Goal: Information Seeking & Learning: Learn about a topic

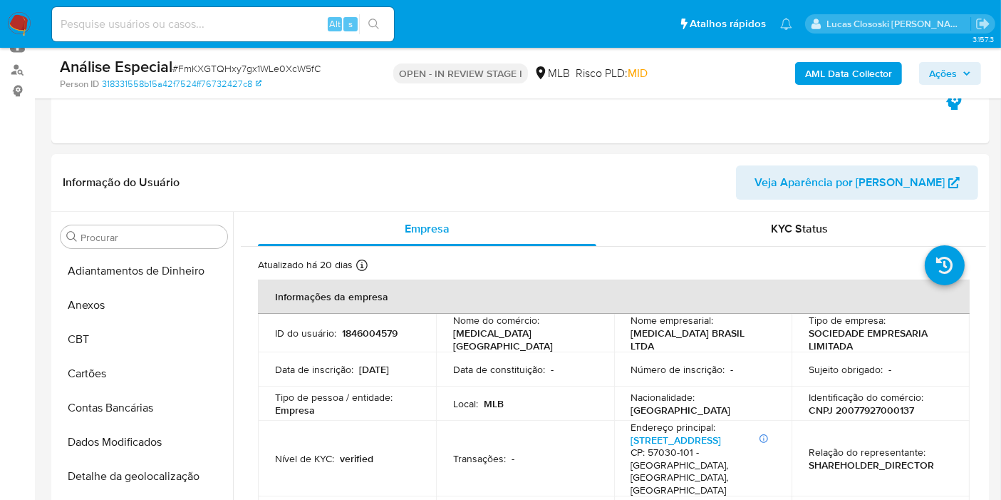
scroll to position [433, 0]
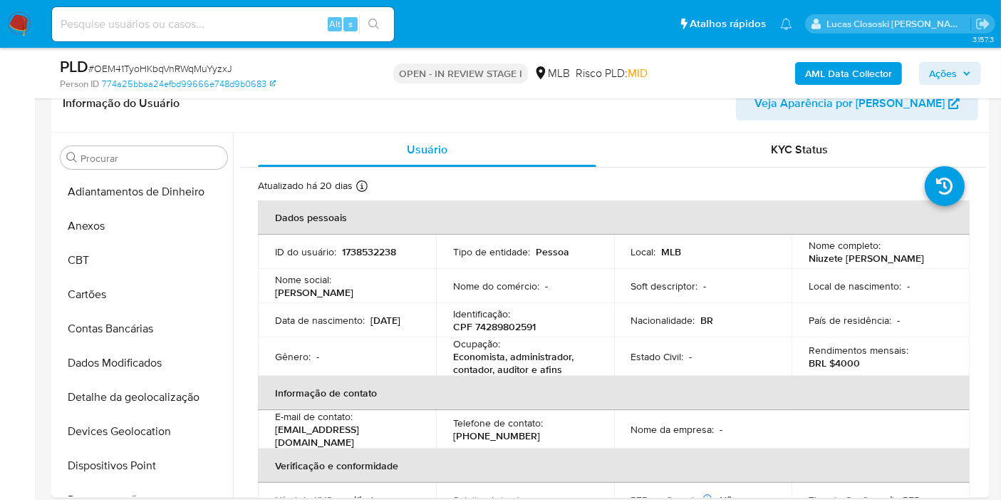
scroll to position [670, 0]
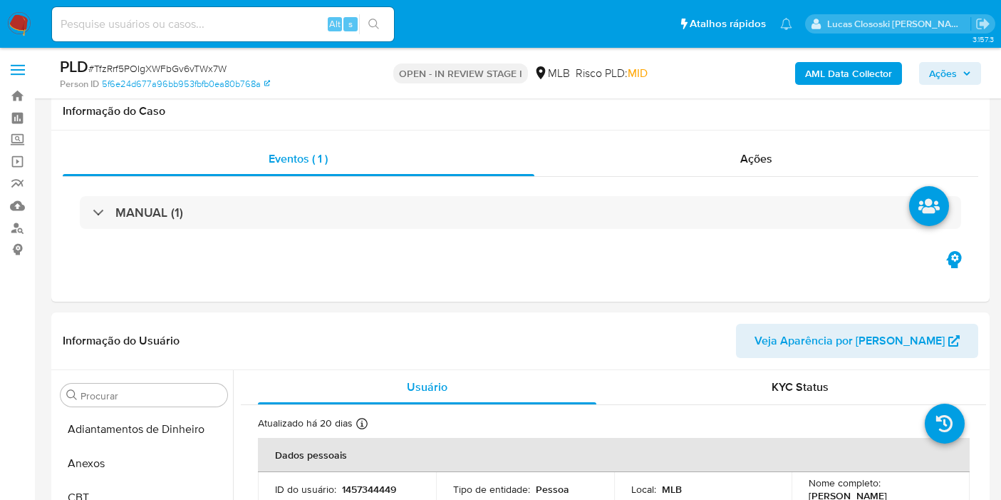
select select "10"
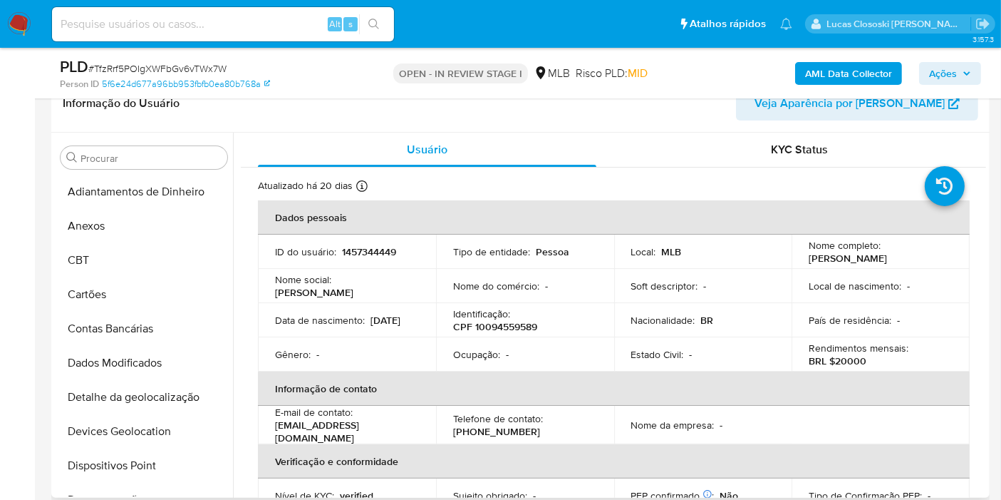
scroll to position [670, 0]
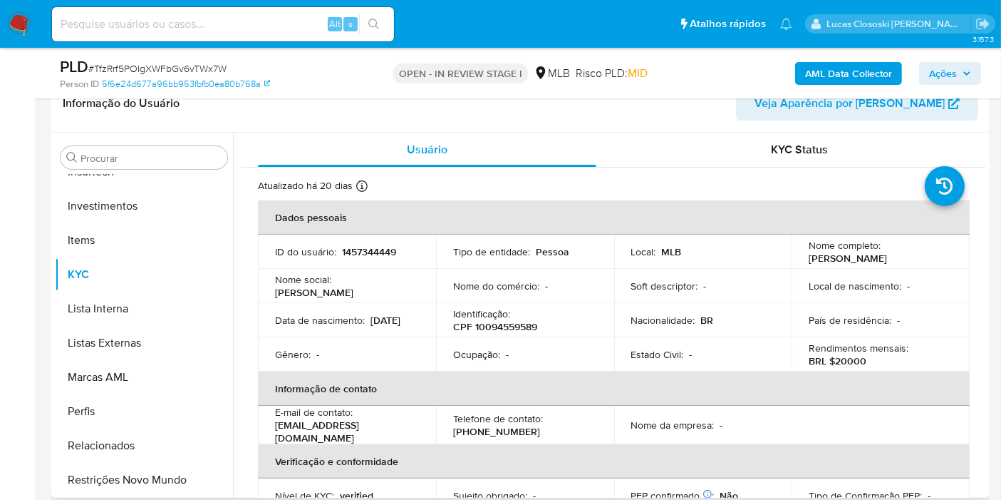
click at [497, 325] on p "CPF 10094559589" at bounding box center [495, 326] width 84 height 13
copy p "10094559589"
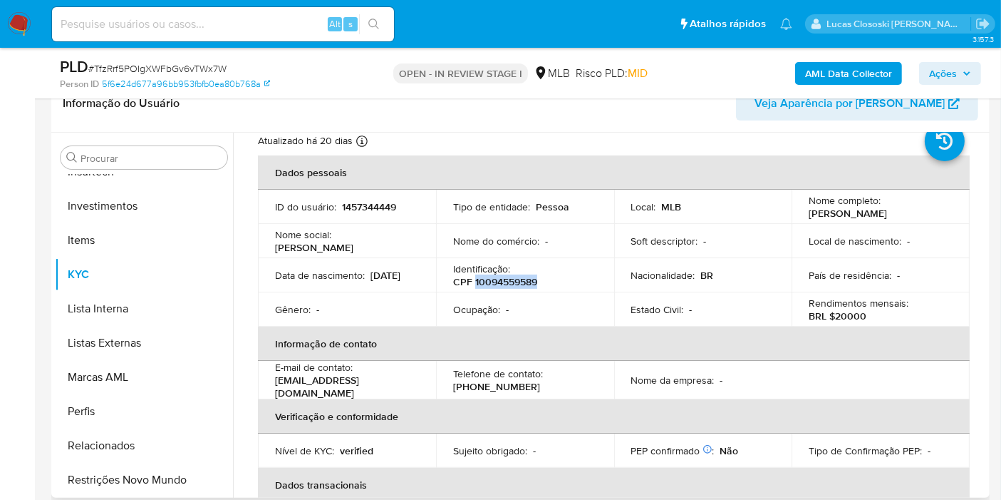
scroll to position [0, 0]
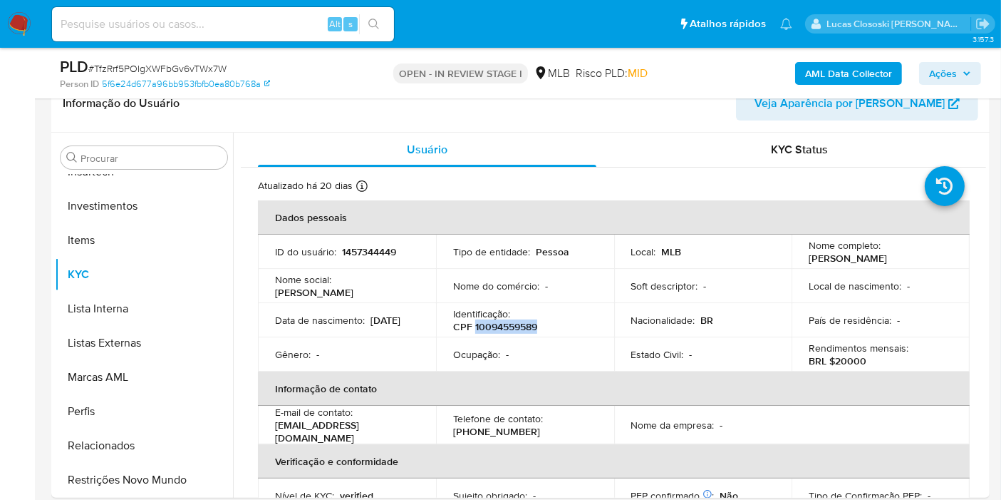
copy p "10094559589"
click at [718, 248] on div "Local : MLB" at bounding box center [703, 251] width 144 height 13
click at [702, 109] on header "Informação do Usuário Veja Aparência por Pessoa" at bounding box center [521, 103] width 916 height 34
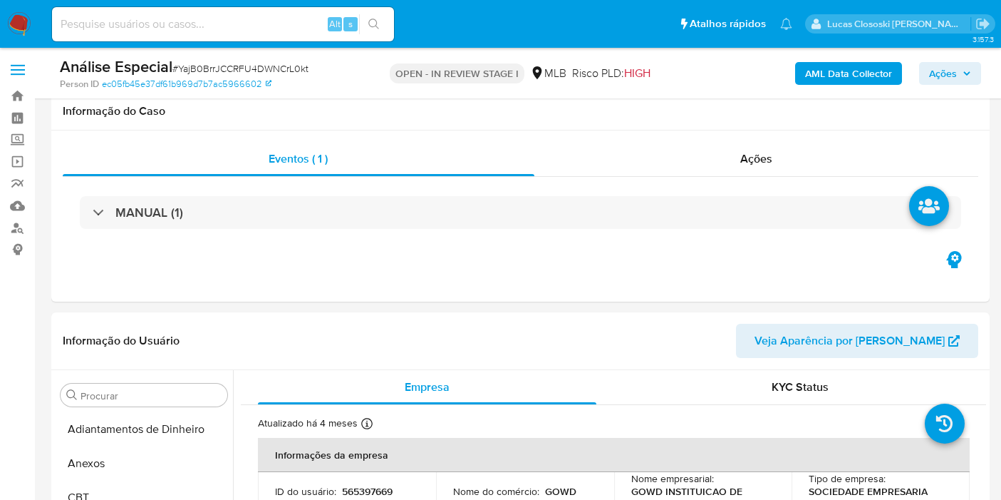
select select "100"
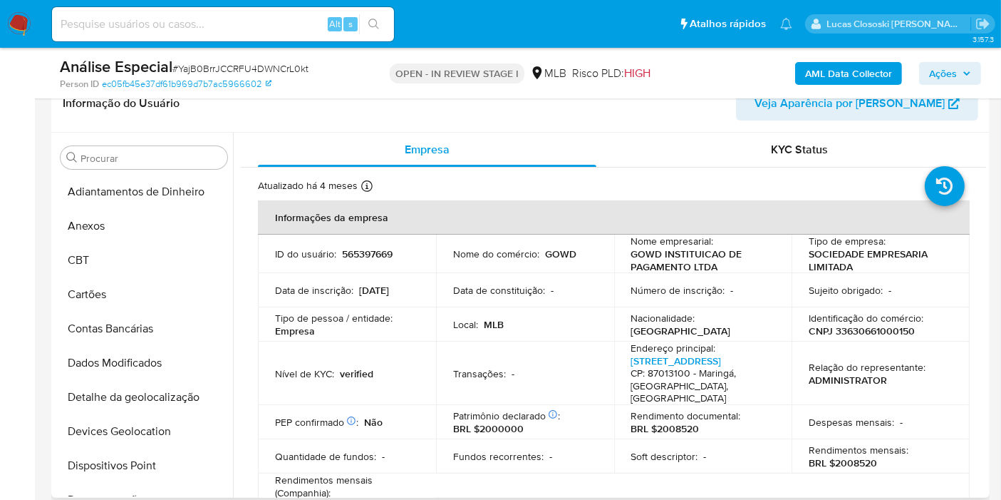
scroll to position [590, 0]
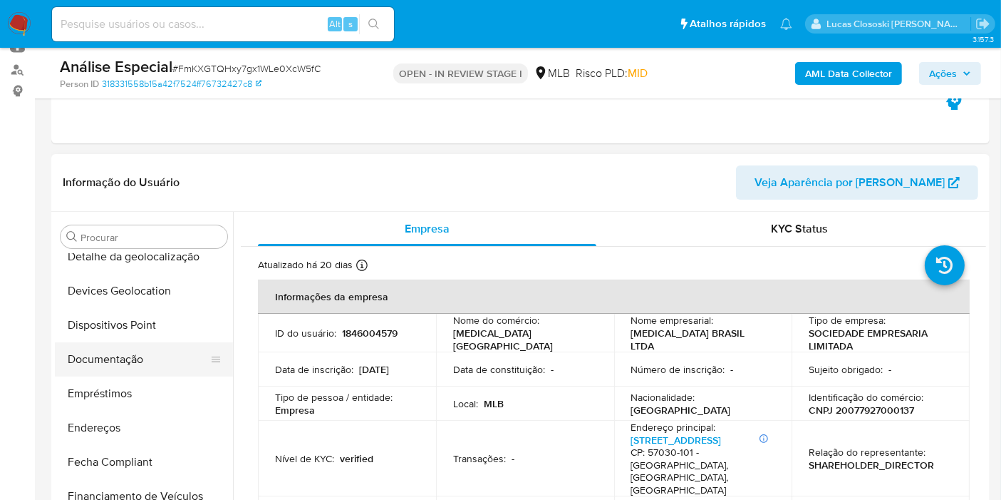
scroll to position [195, 0]
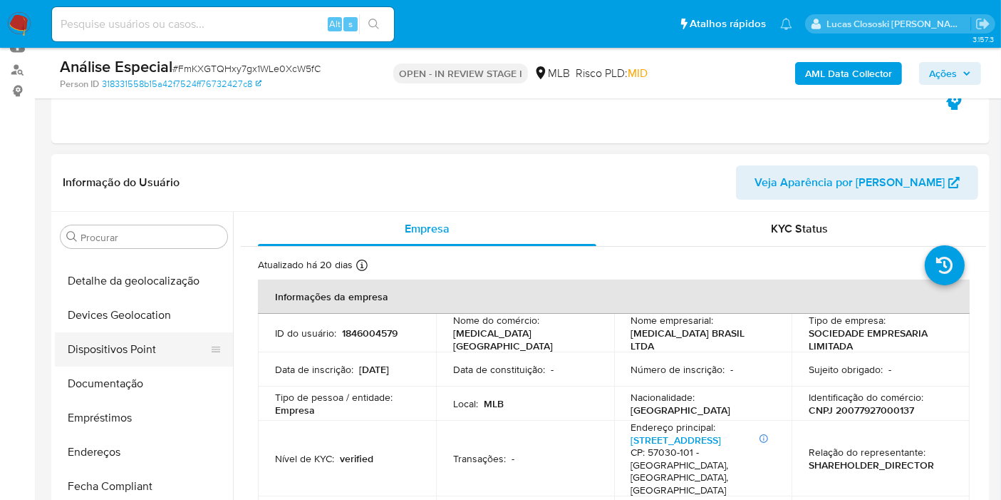
click at [125, 345] on button "Dispositivos Point" at bounding box center [138, 349] width 167 height 34
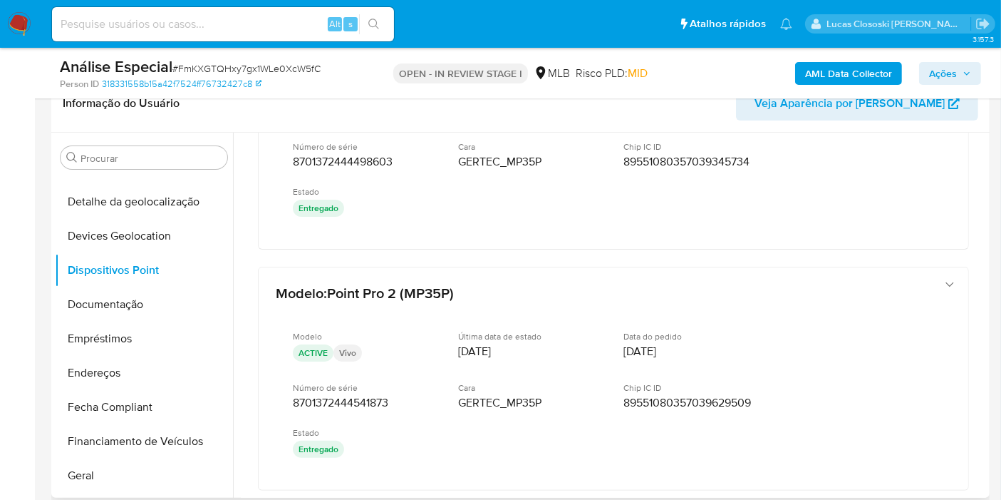
scroll to position [920, 0]
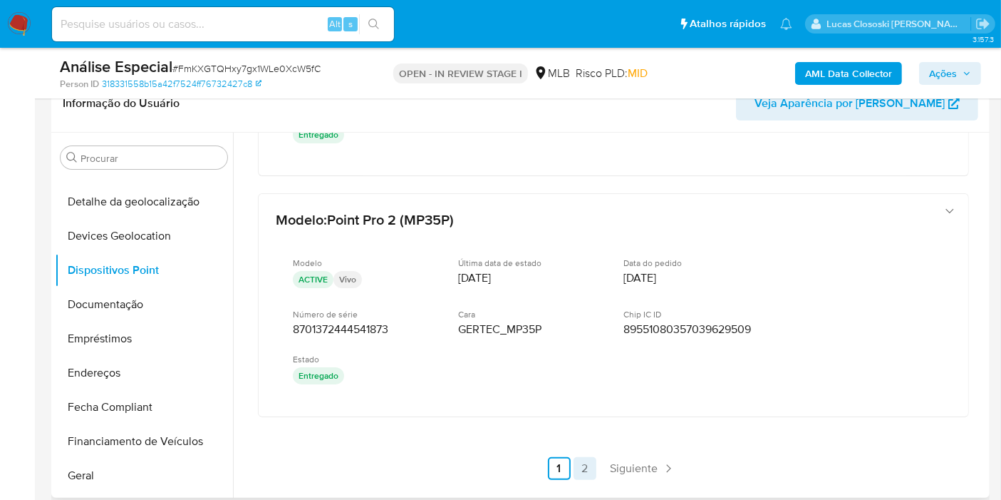
click at [582, 470] on link "2" at bounding box center [585, 468] width 23 height 23
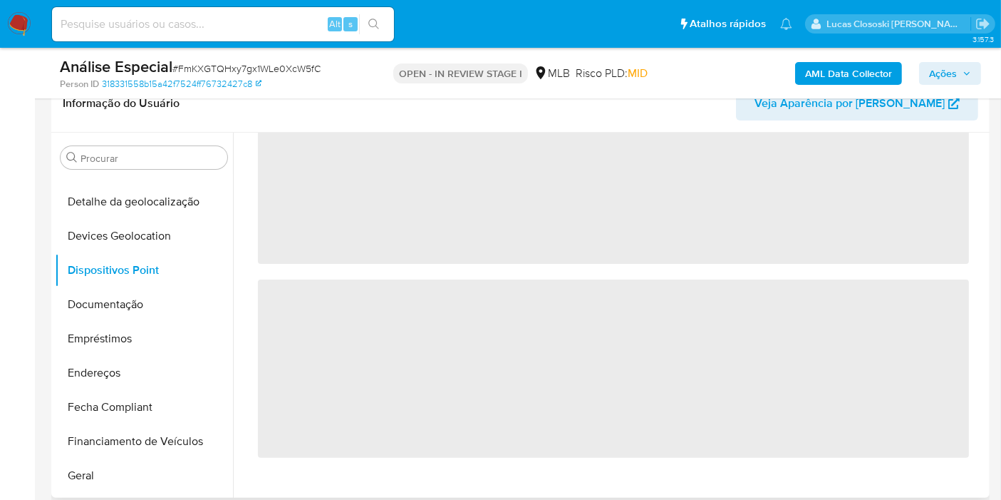
scroll to position [0, 0]
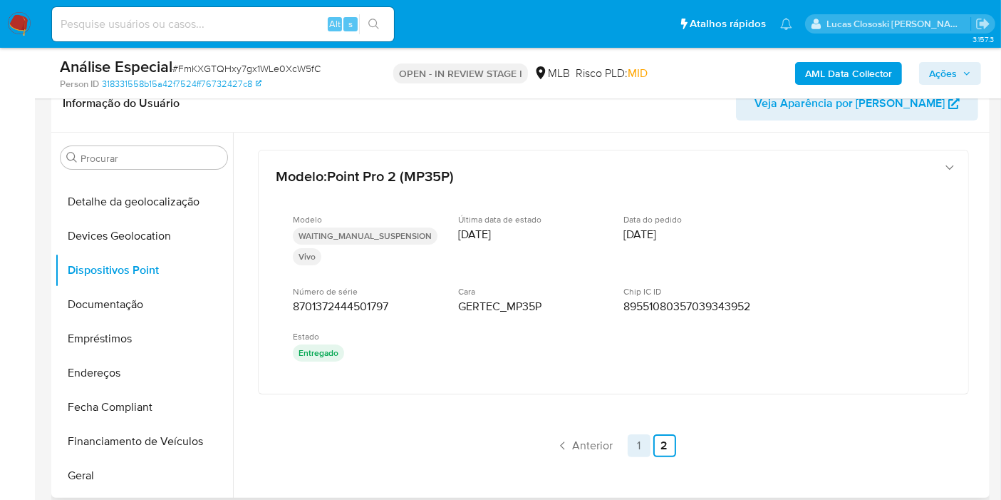
click at [630, 444] on link "1" at bounding box center [639, 445] width 23 height 23
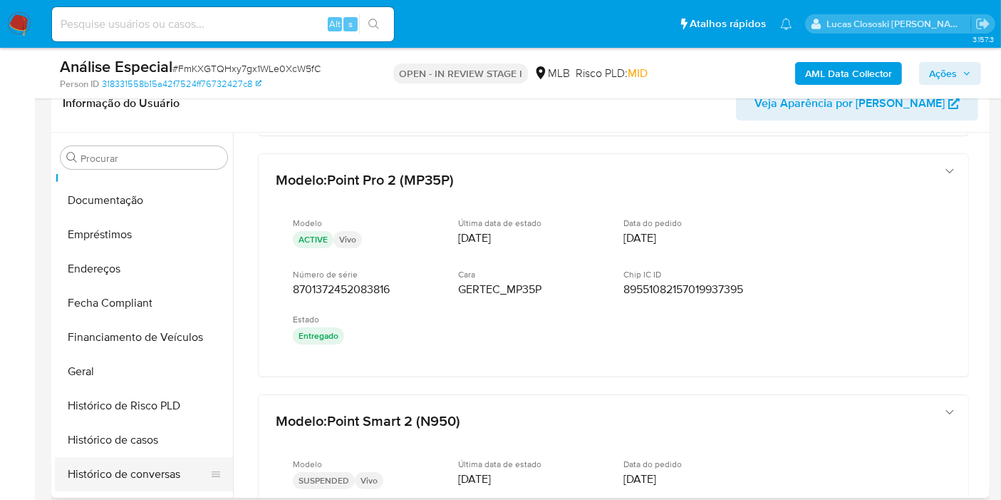
scroll to position [433, 0]
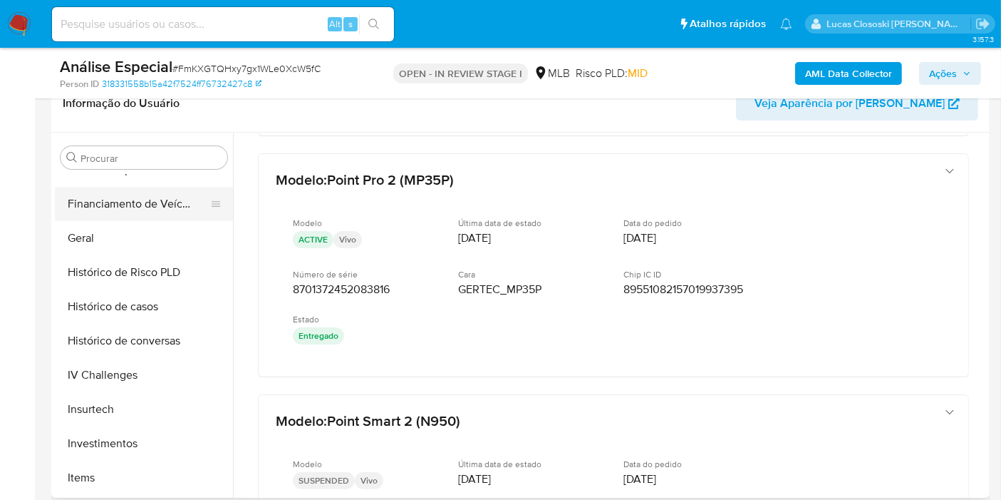
click at [108, 217] on button "Financiamento de Veículos" at bounding box center [138, 204] width 167 height 34
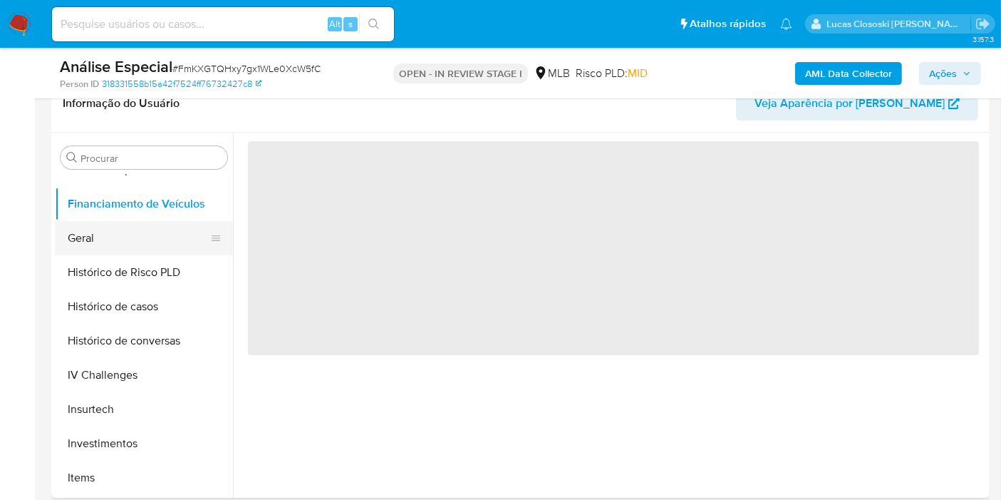
scroll to position [0, 0]
click at [130, 249] on button "Geral" at bounding box center [138, 238] width 167 height 34
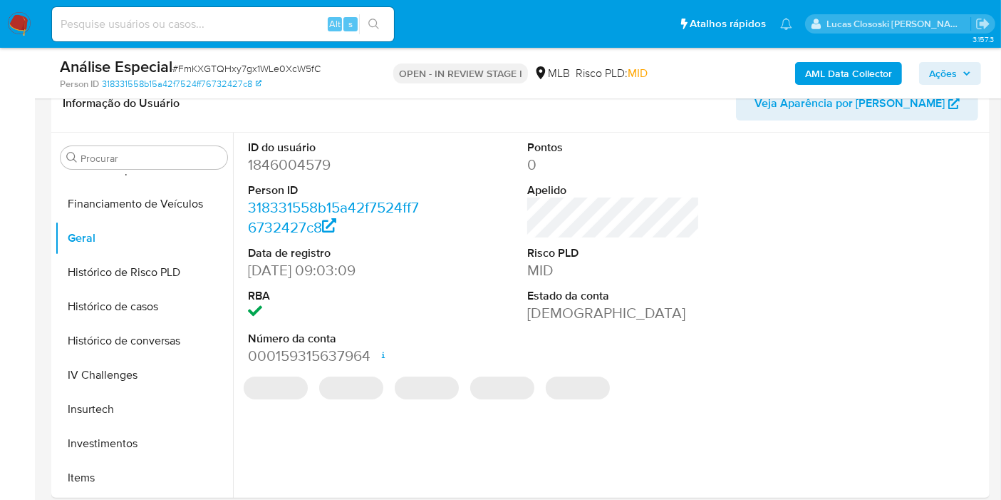
click at [301, 160] on dd "1846004579" at bounding box center [334, 165] width 172 height 20
copy dd "1846004579"
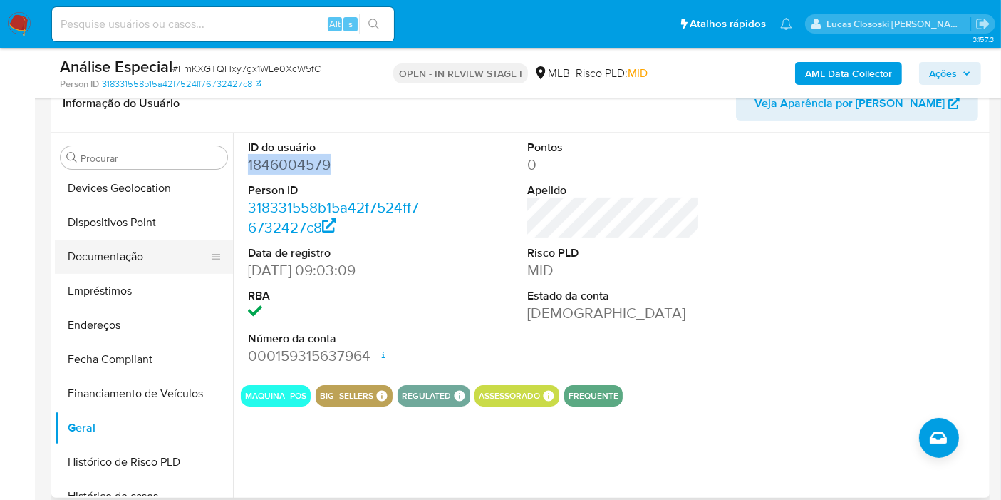
scroll to position [195, 0]
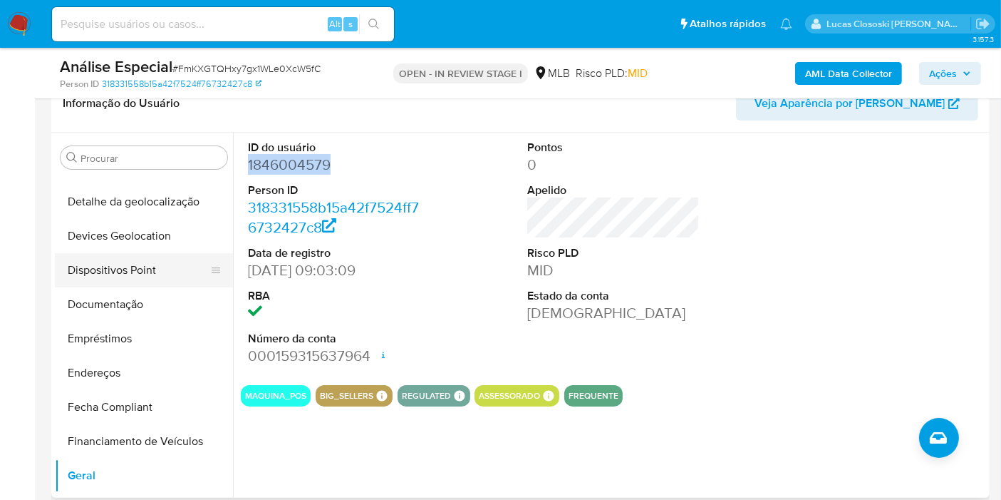
click at [133, 276] on button "Dispositivos Point" at bounding box center [138, 270] width 167 height 34
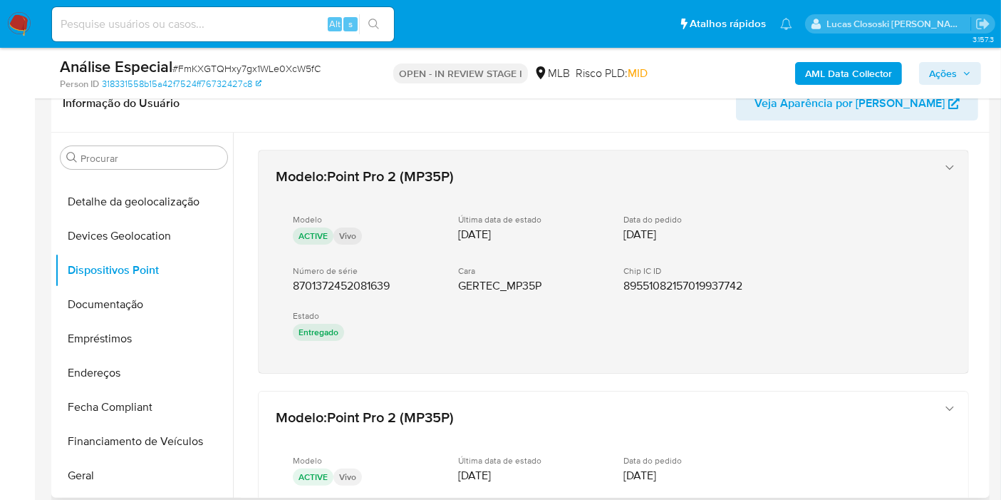
drag, startPoint x: 381, startPoint y: 381, endPoint x: 276, endPoint y: 288, distance: 140.3
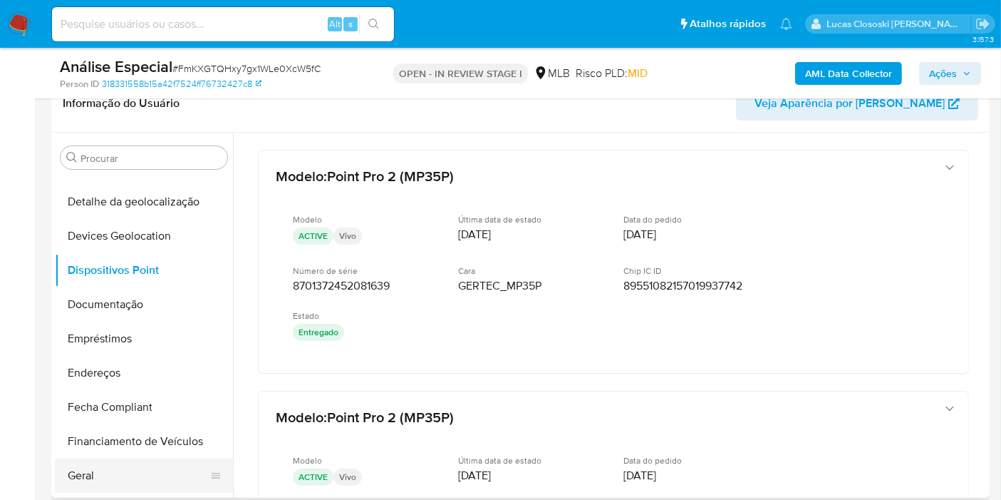
click at [120, 463] on button "Geral" at bounding box center [138, 475] width 167 height 34
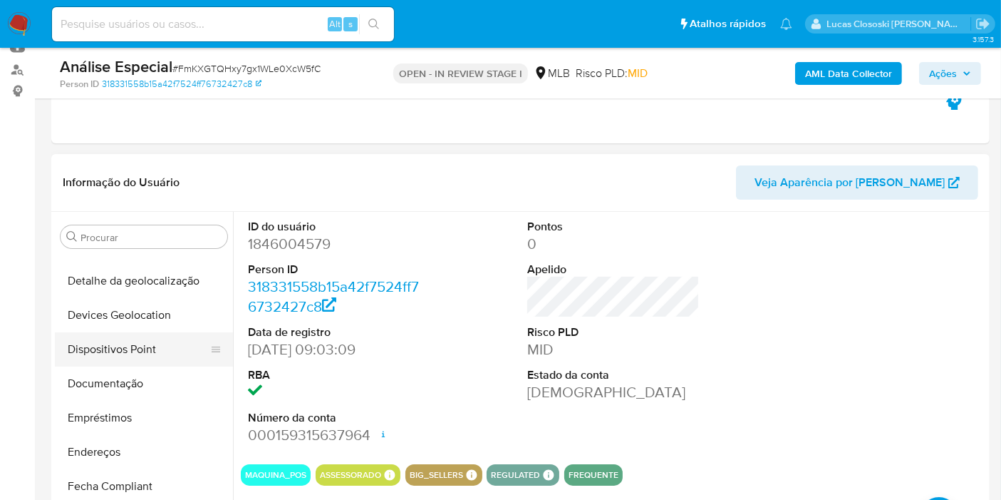
drag, startPoint x: 124, startPoint y: 359, endPoint x: 149, endPoint y: 341, distance: 31.1
click at [124, 358] on button "Dispositivos Point" at bounding box center [138, 349] width 167 height 34
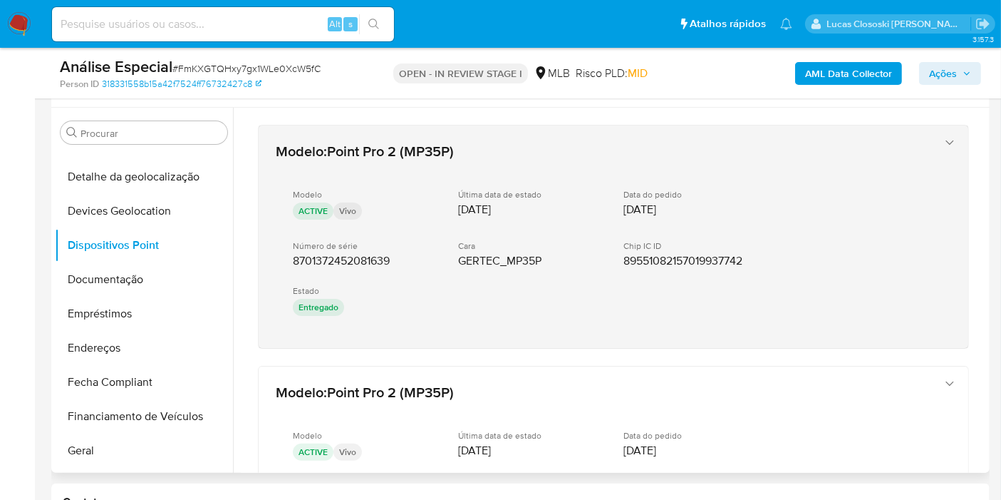
scroll to position [237, 0]
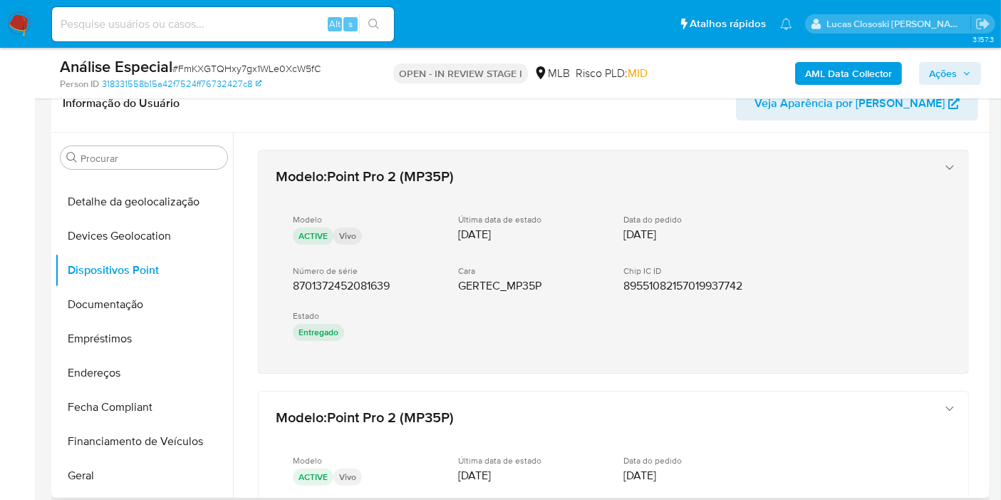
drag, startPoint x: 401, startPoint y: 379, endPoint x: 291, endPoint y: 276, distance: 150.2
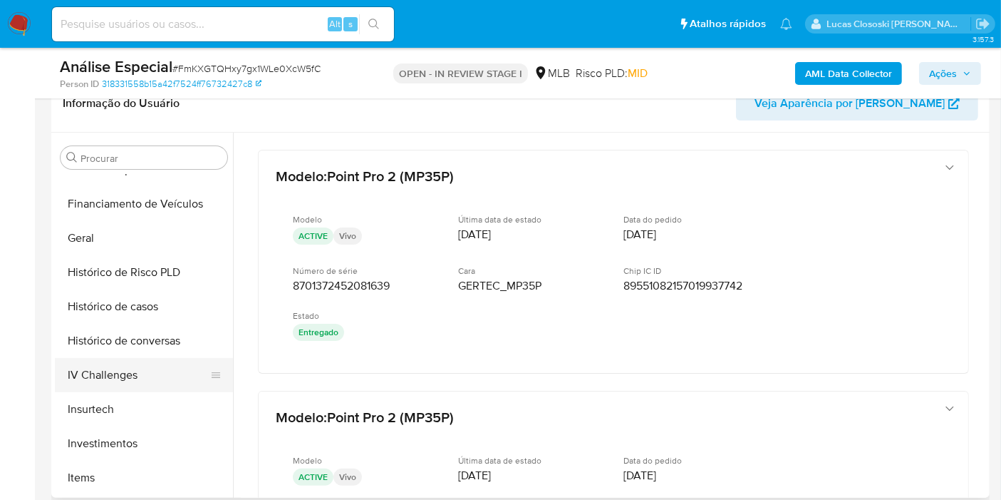
scroll to position [512, 0]
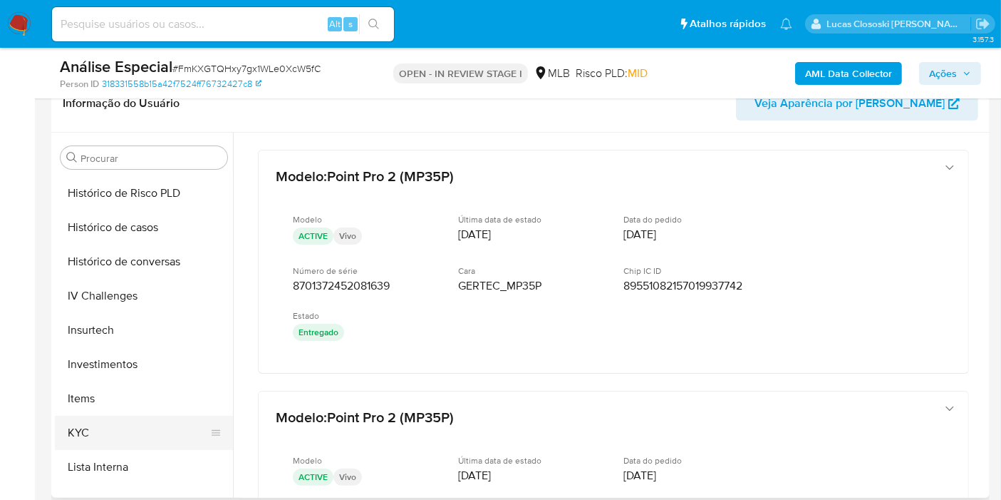
click at [100, 428] on button "KYC" at bounding box center [138, 433] width 167 height 34
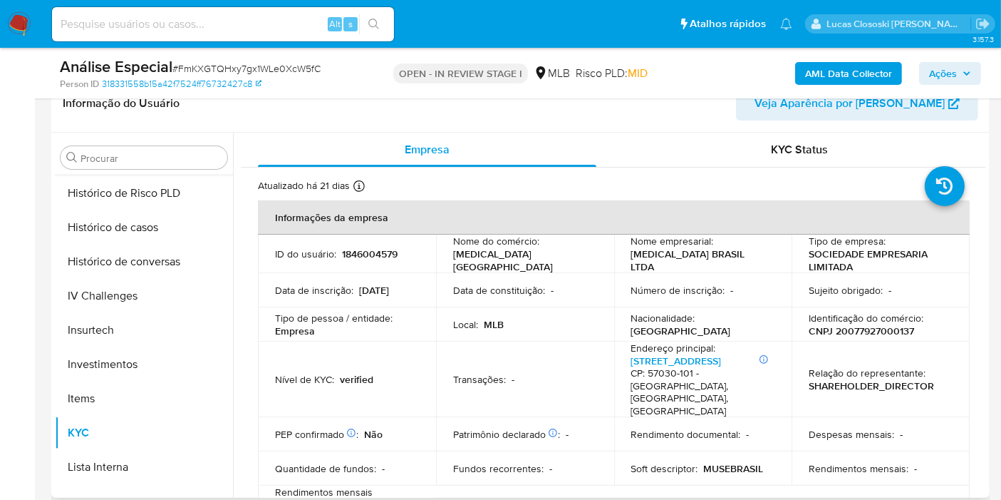
scroll to position [195, 0]
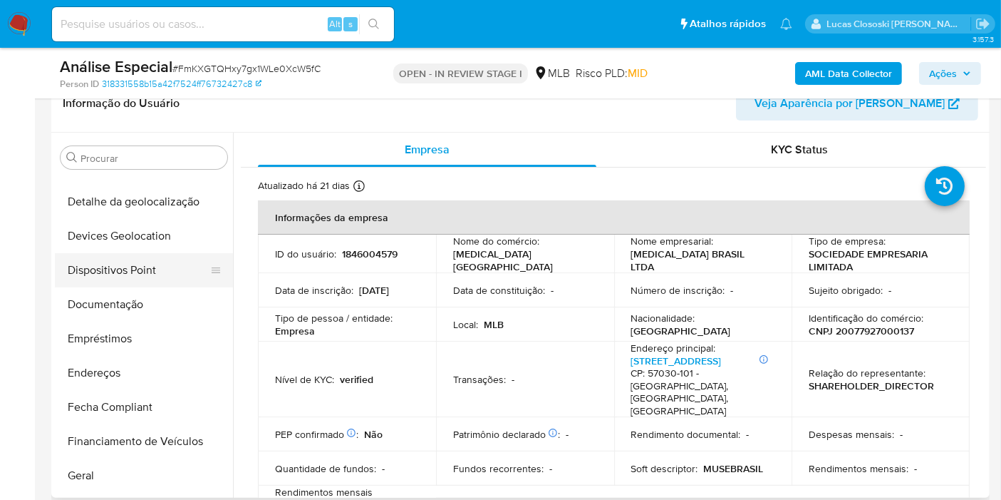
click at [133, 262] on button "Dispositivos Point" at bounding box center [138, 270] width 167 height 34
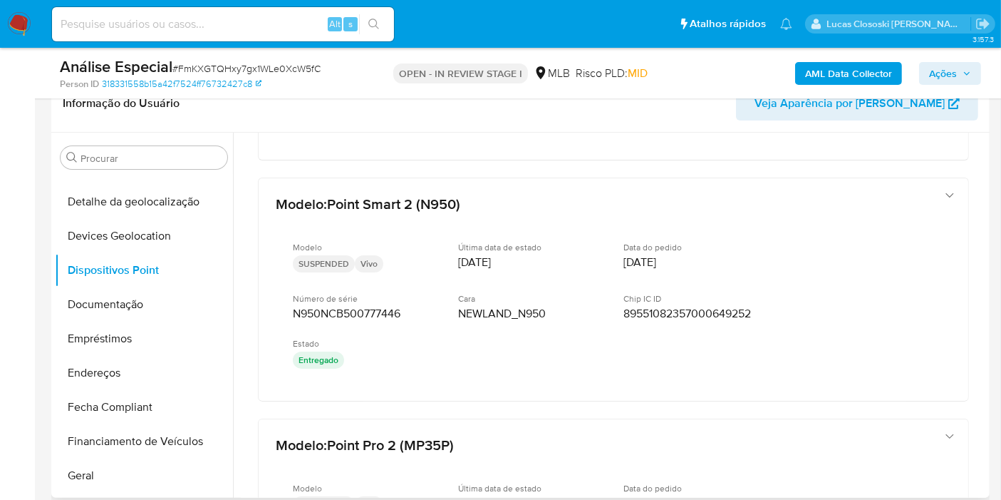
scroll to position [475, 0]
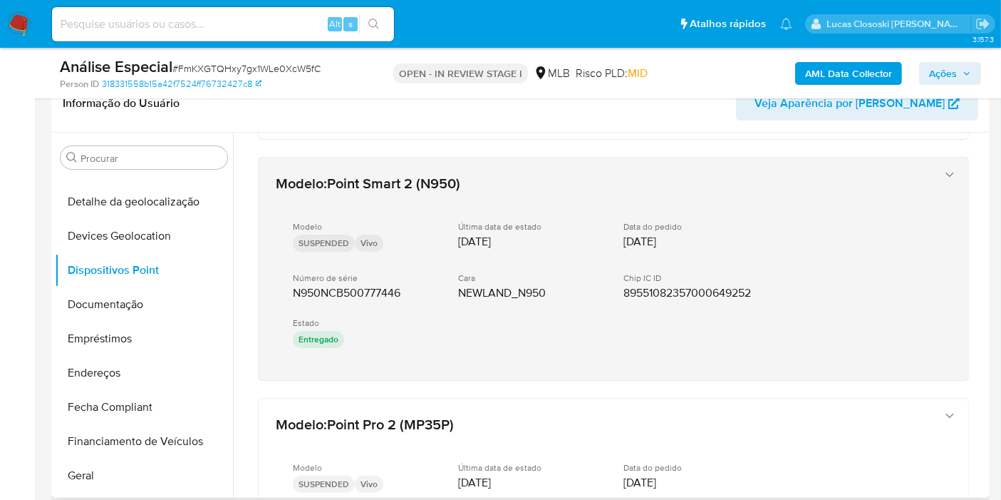
drag, startPoint x: 413, startPoint y: 293, endPoint x: 283, endPoint y: 287, distance: 130.5
click at [283, 287] on div "Modelo SUSPENDED Vivo Última data de estado [DATE] Data do pedido [DATE] Número…" at bounding box center [599, 286] width 647 height 153
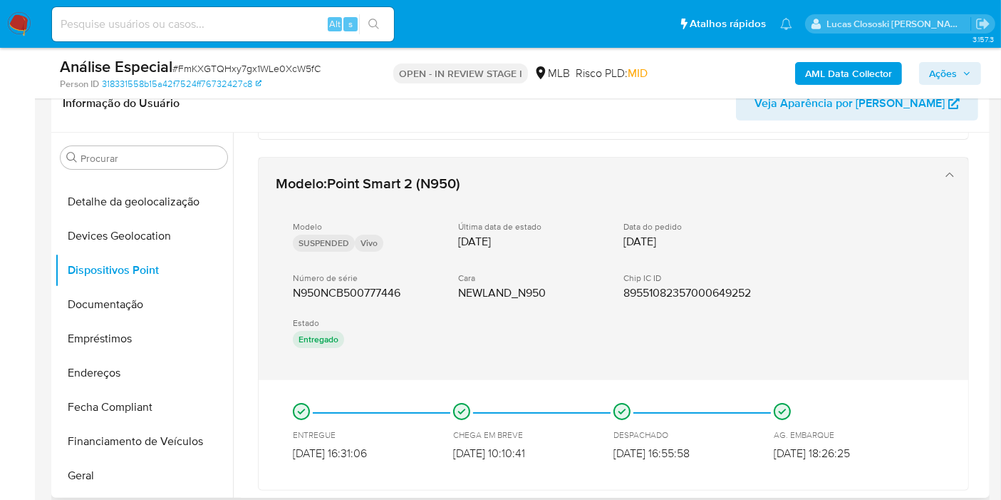
drag, startPoint x: 362, startPoint y: 388, endPoint x: 278, endPoint y: 289, distance: 129.9
click at [278, 289] on div "Modelo : Point Smart 2 (N950) Modelo SUSPENDED Vivo Última data de estado [DATE…" at bounding box center [613, 324] width 711 height 334
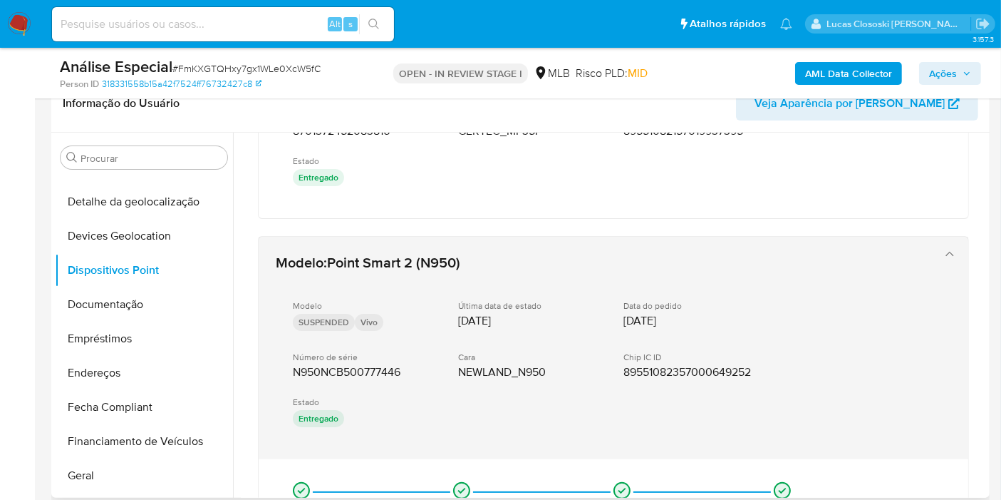
click at [773, 289] on div "Modelo SUSPENDED Vivo Última data de estado [DATE] Data do pedido [DATE] Número…" at bounding box center [599, 365] width 647 height 153
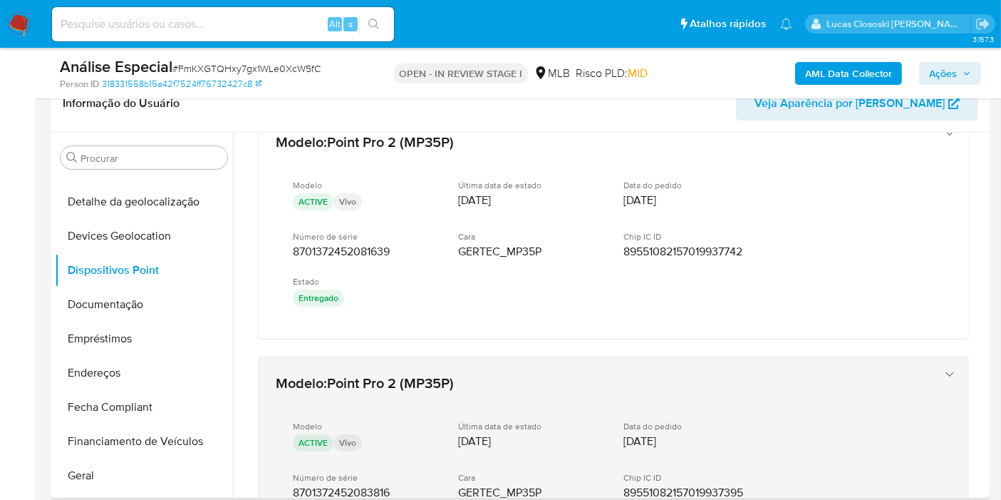
scroll to position [0, 0]
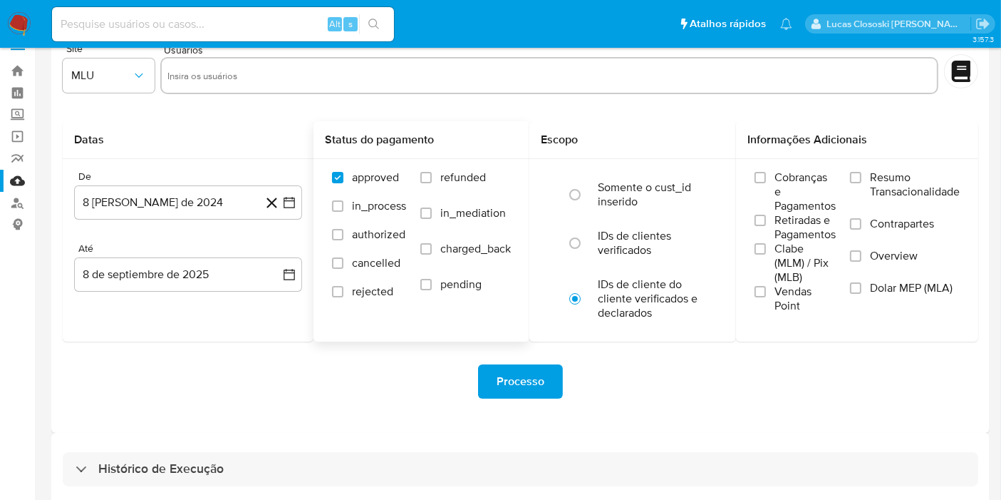
scroll to position [38, 0]
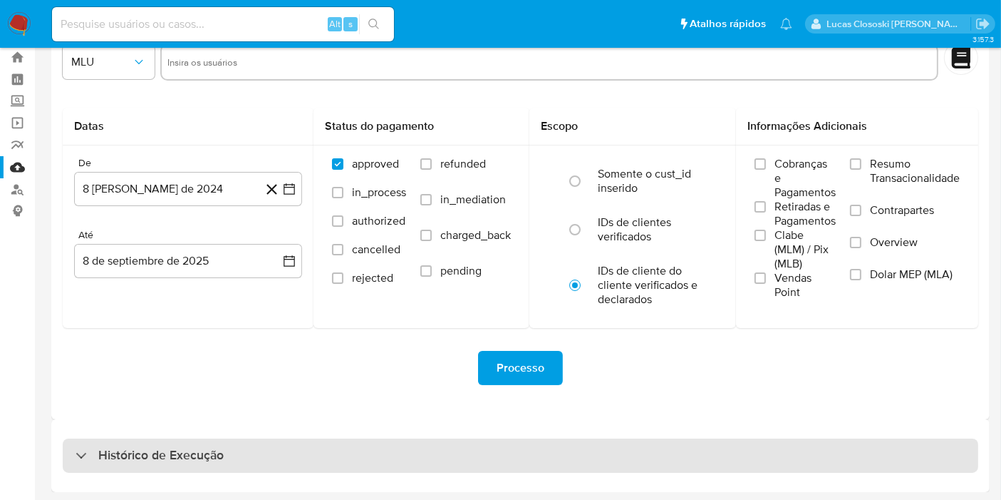
click at [319, 445] on div "Histórico de Execução" at bounding box center [521, 455] width 916 height 34
select select "10"
